Goal: Information Seeking & Learning: Learn about a topic

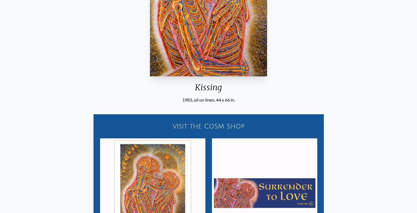
scroll to position [110, 0]
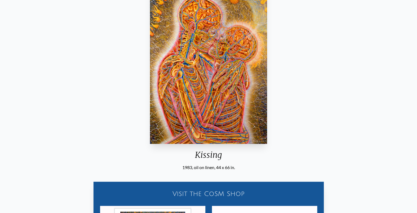
click at [250, 85] on img "11 / 133" at bounding box center [208, 58] width 117 height 170
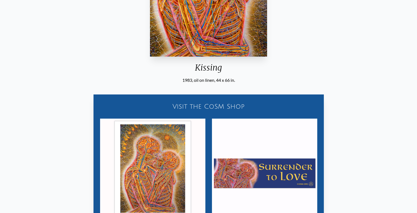
scroll to position [208, 0]
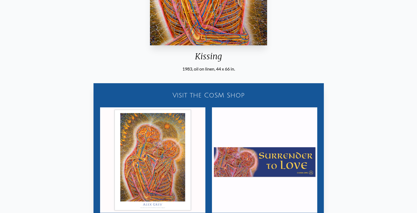
click at [141, 134] on img "11 / 133" at bounding box center [152, 159] width 105 height 105
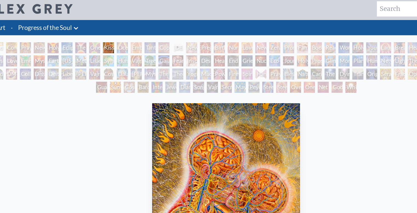
click at [129, 40] on div "Ocean of Love Bliss" at bounding box center [126, 39] width 9 height 9
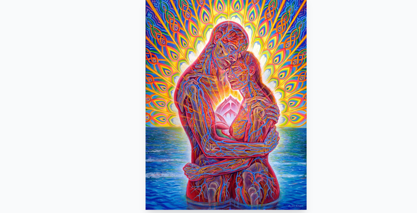
scroll to position [43, 0]
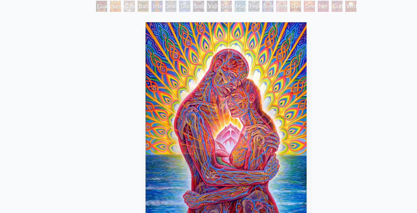
click at [274, 30] on div "One" at bounding box center [274, 28] width 9 height 9
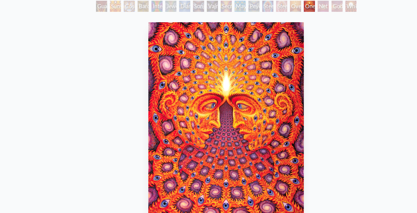
click at [285, 30] on div "Net of Being" at bounding box center [285, 28] width 9 height 9
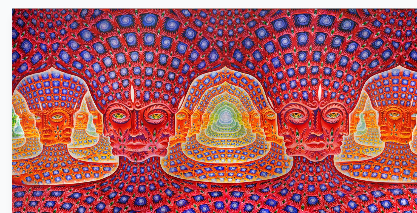
scroll to position [43, 0]
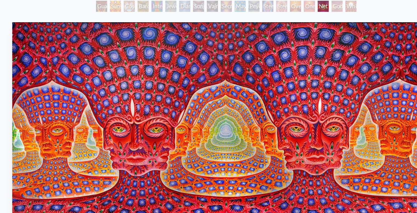
click at [120, 30] on div "Sunyata" at bounding box center [120, 27] width 9 height 9
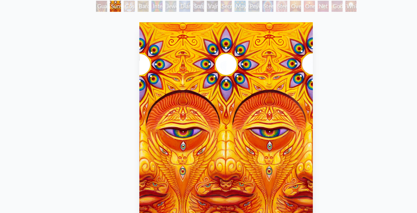
click at [125, 28] on div "Sunyata" at bounding box center [120, 27] width 9 height 9
click at [136, 28] on div "Cosmic Elf" at bounding box center [131, 27] width 9 height 9
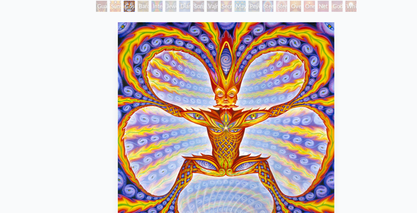
click at [146, 28] on div "Bardo Being" at bounding box center [142, 27] width 9 height 9
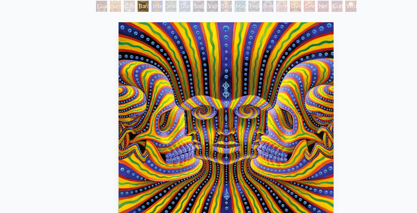
click at [162, 28] on div "Jewel Being" at bounding box center [164, 27] width 9 height 9
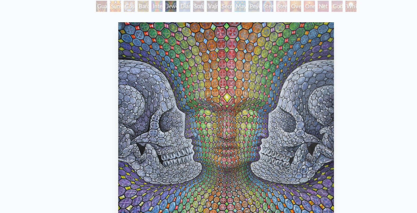
click at [169, 29] on div "Jewel Being" at bounding box center [164, 27] width 9 height 9
click at [181, 29] on div "Adam & Eve Visionary Origin of Language Body, Mind, Spirit Contemplation Prayin…" at bounding box center [208, 13] width 417 height 42
click at [186, 29] on div "Song of Vajra Being" at bounding box center [186, 27] width 9 height 9
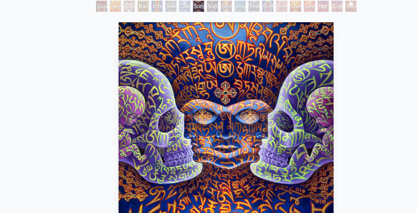
click at [309, 28] on div "White Light" at bounding box center [307, 27] width 9 height 9
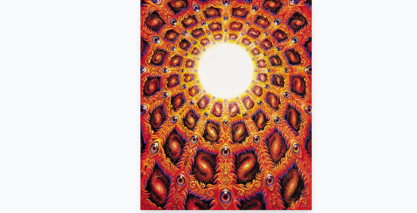
scroll to position [44, 0]
